Goal: Information Seeking & Learning: Learn about a topic

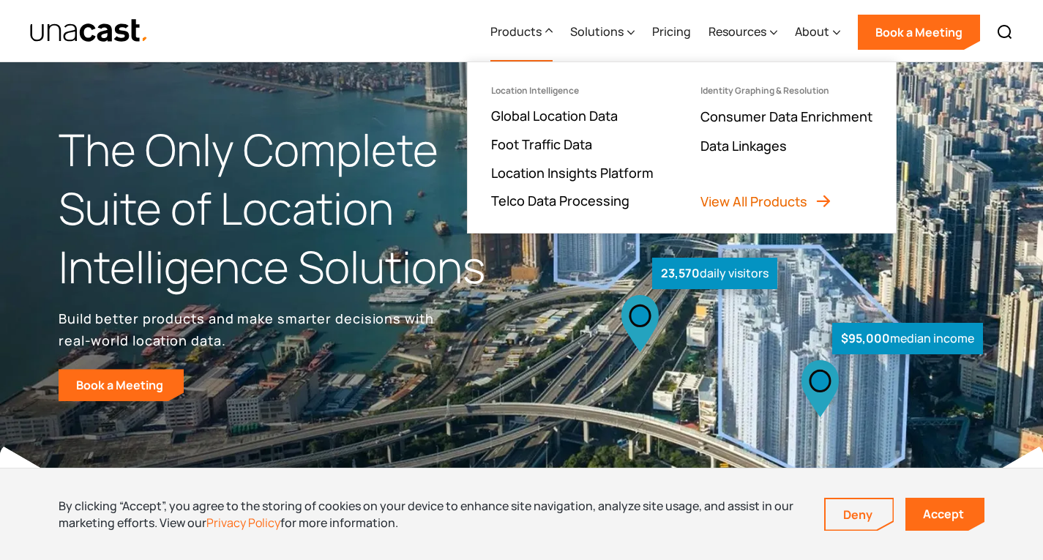
click at [711, 195] on link "View All Products" at bounding box center [766, 201] width 132 height 18
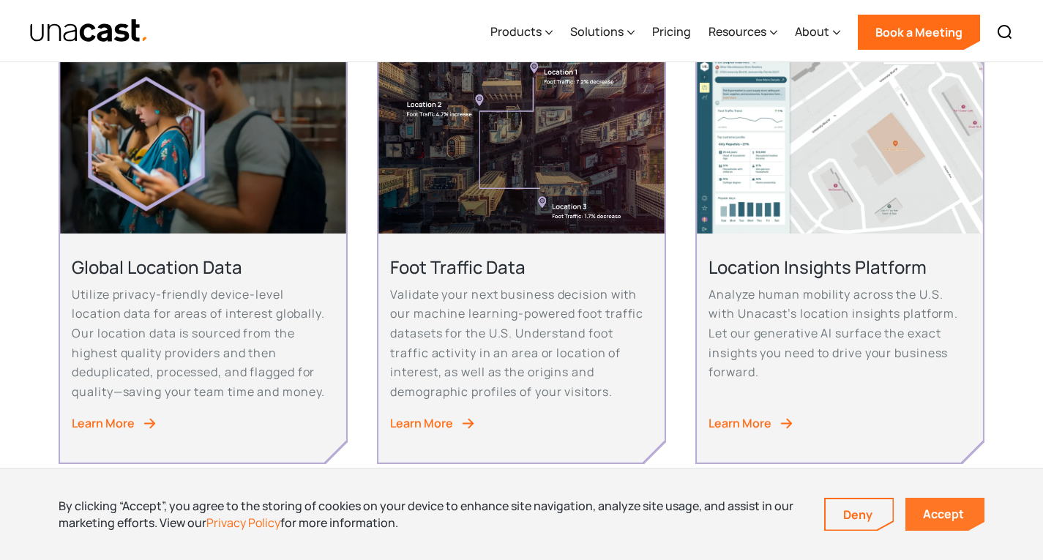
scroll to position [333, 0]
click at [928, 505] on link "Accept" at bounding box center [944, 514] width 79 height 33
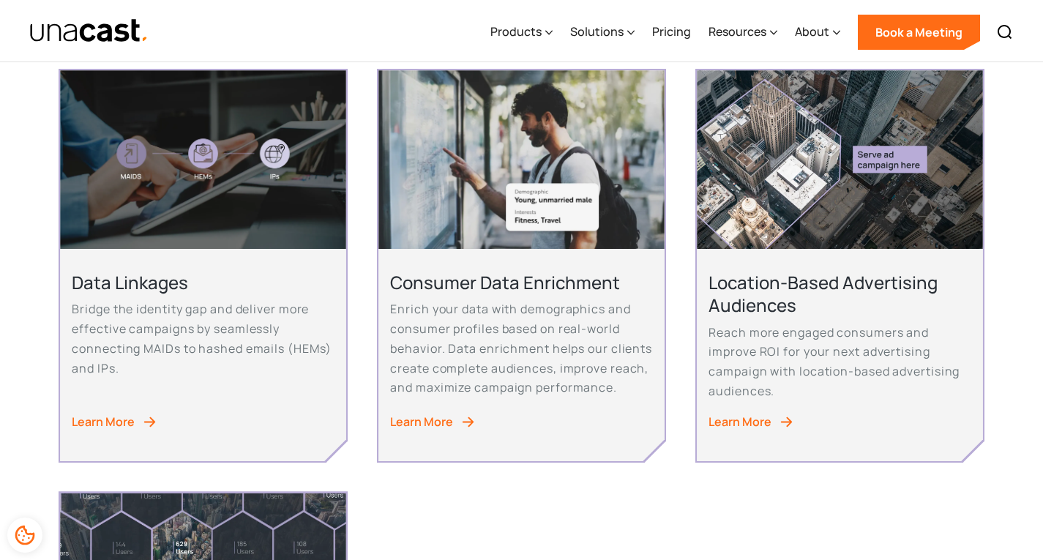
scroll to position [757, 0]
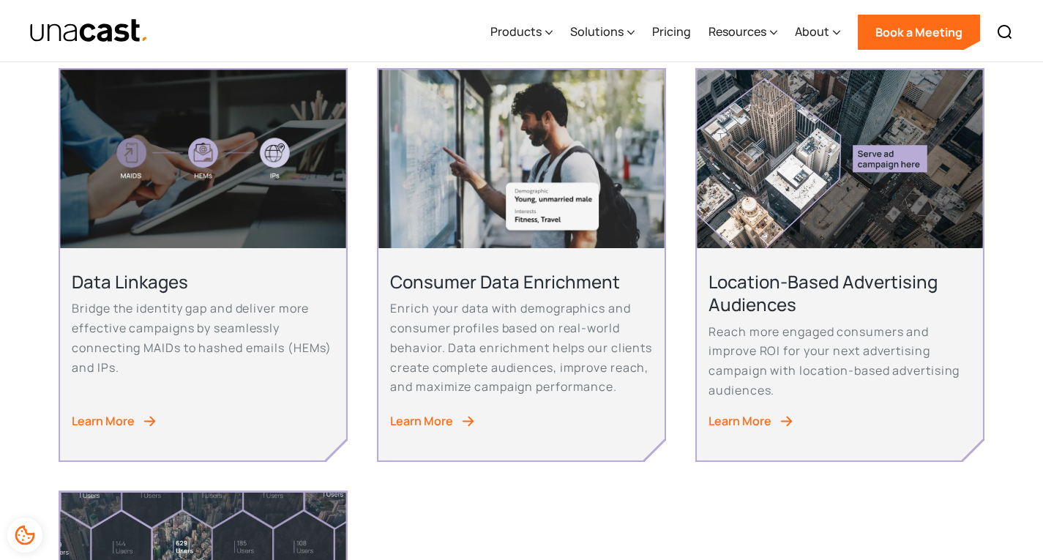
click at [424, 416] on div "Learn More" at bounding box center [421, 421] width 63 height 20
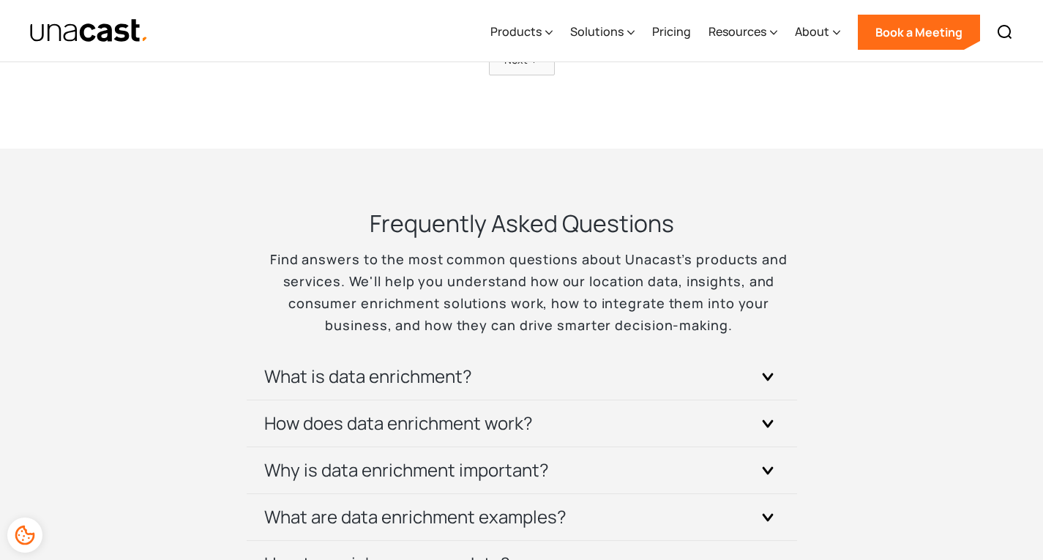
scroll to position [4212, 0]
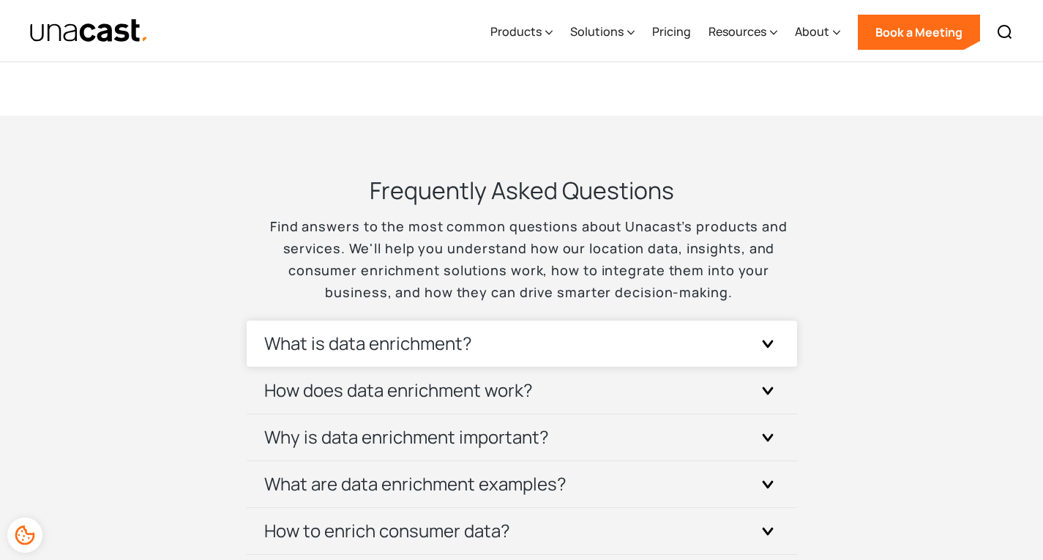
click at [640, 350] on div "What is data enrichment?" at bounding box center [521, 343] width 515 height 46
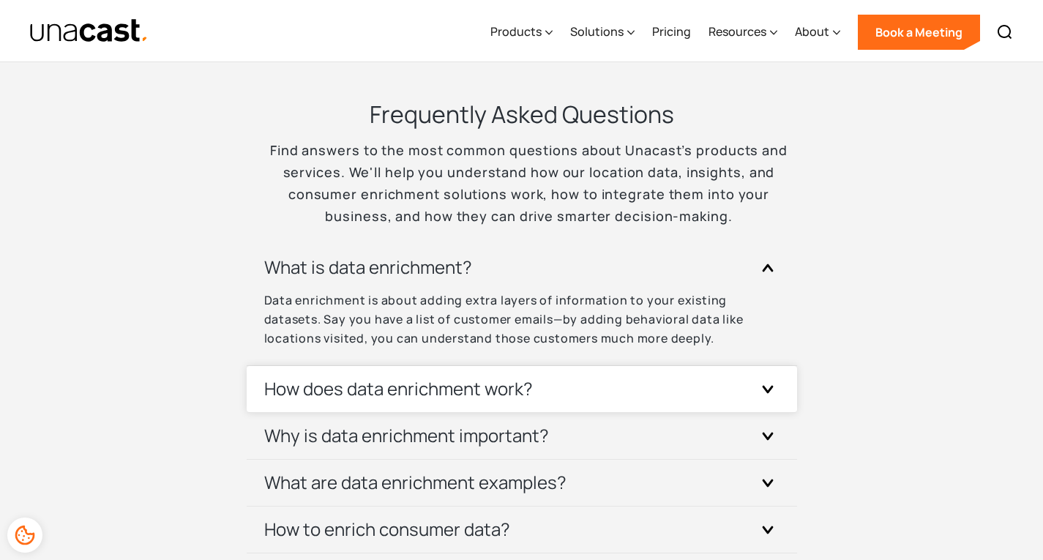
scroll to position [4289, 0]
click at [533, 389] on div "How does data enrichment work?" at bounding box center [521, 388] width 515 height 46
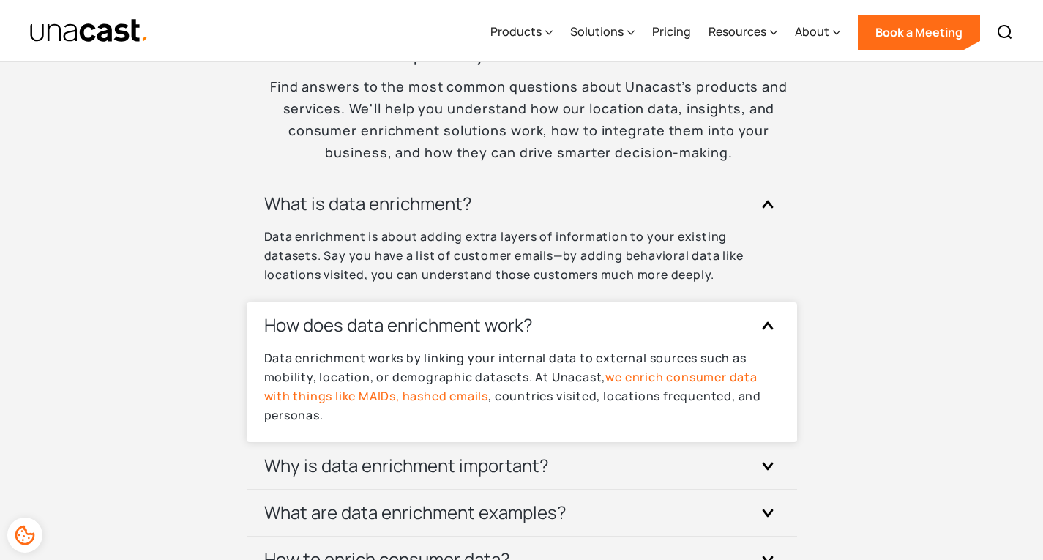
scroll to position [4363, 0]
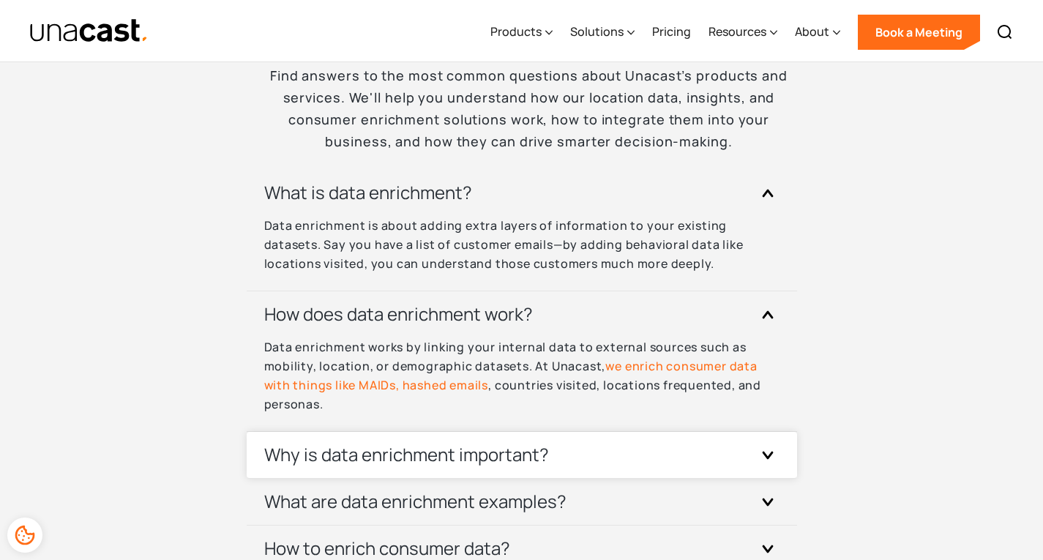
click at [498, 443] on h3 "Why is data enrichment important?" at bounding box center [406, 454] width 285 height 23
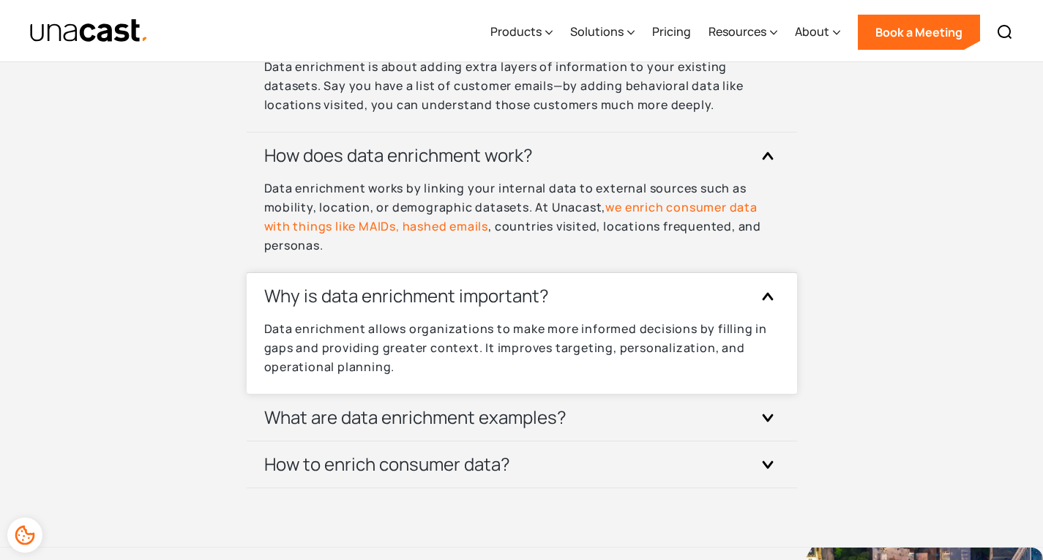
scroll to position [4523, 0]
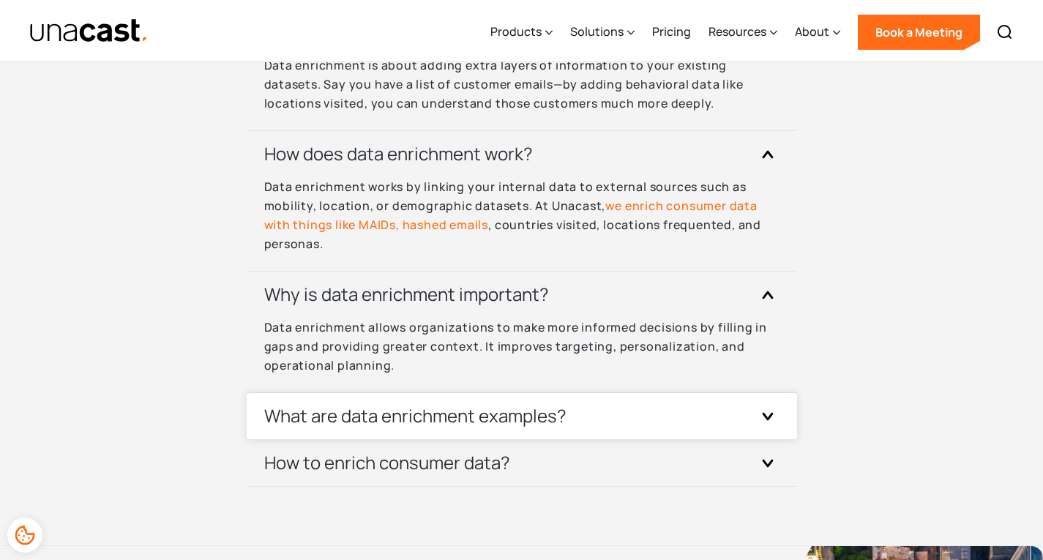
click at [502, 429] on div "What are data enrichment examples?" at bounding box center [521, 416] width 515 height 46
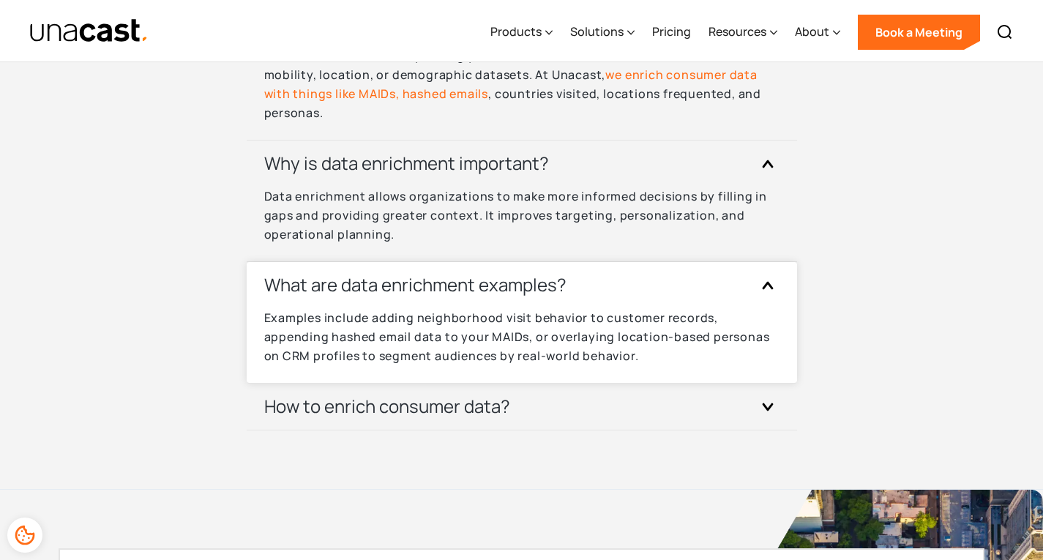
scroll to position [4656, 0]
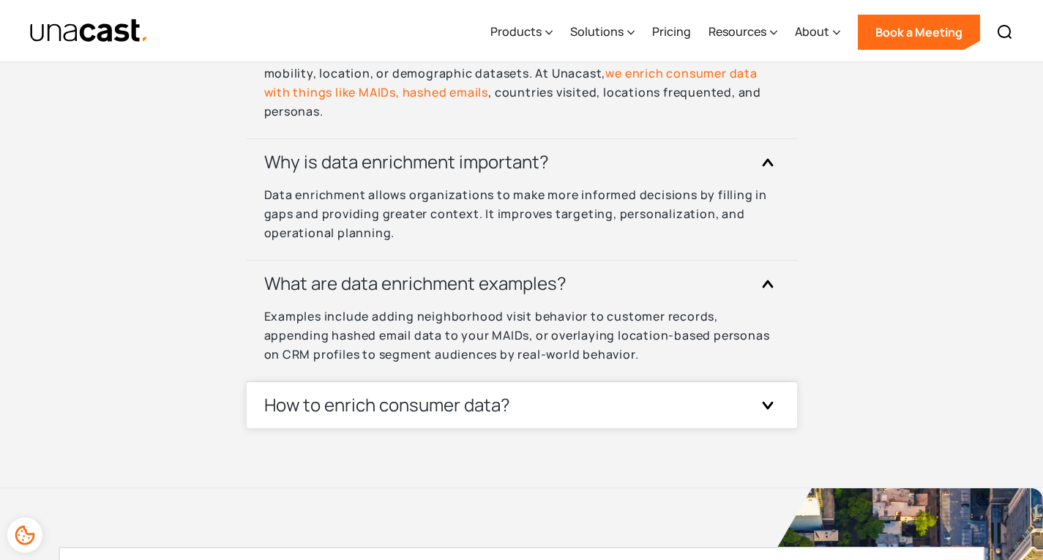
click at [509, 397] on h3 "How to enrich consumer data?" at bounding box center [387, 404] width 246 height 23
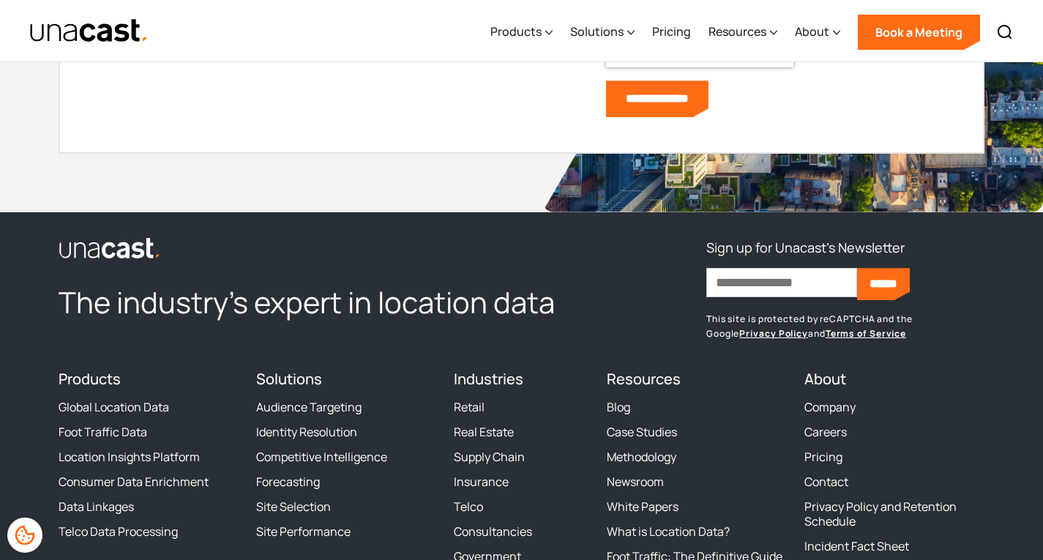
scroll to position [5471, 0]
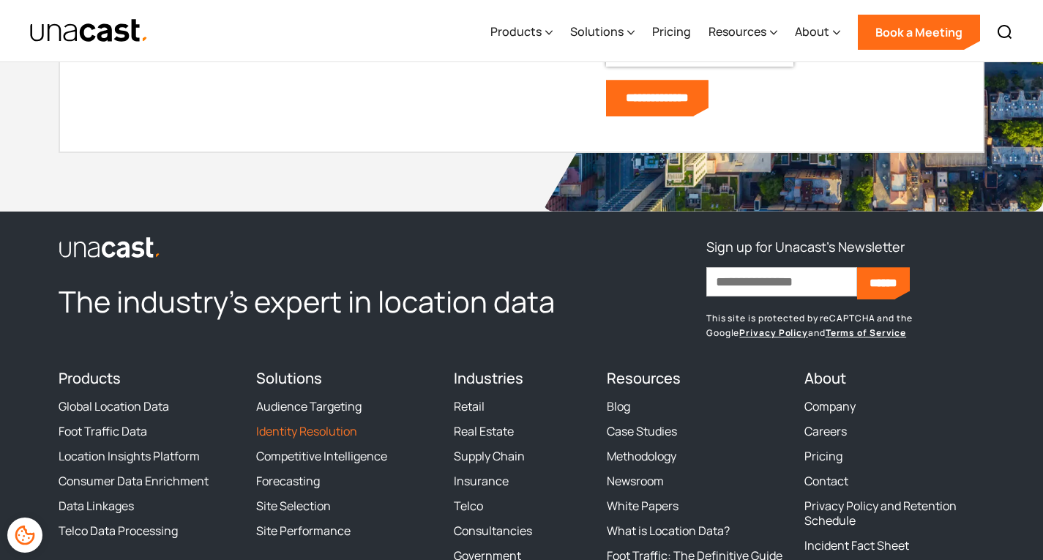
click at [326, 424] on link "Identity Resolution" at bounding box center [306, 431] width 101 height 15
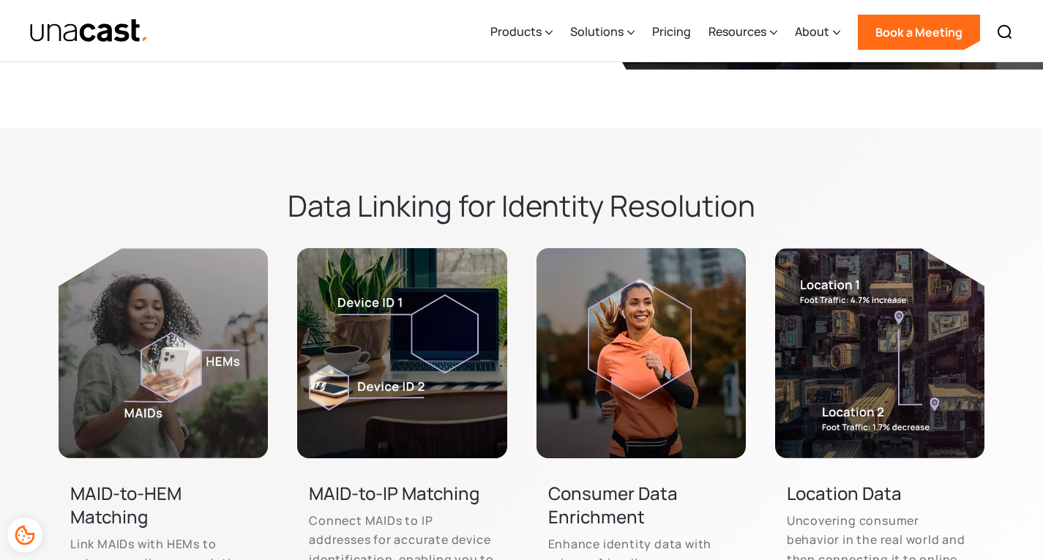
scroll to position [3134, 0]
